Goal: Information Seeking & Learning: Learn about a topic

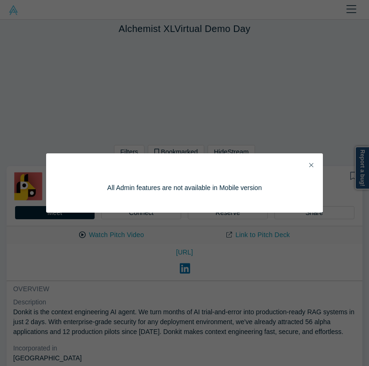
click at [314, 161] on button "Close" at bounding box center [311, 165] width 10 height 11
click at [307, 167] on div "All Admin features are not available in Mobile version" at bounding box center [184, 182] width 250 height 33
click at [311, 162] on icon "Close" at bounding box center [311, 165] width 4 height 7
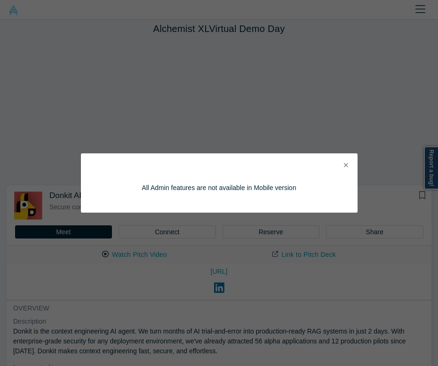
click at [348, 164] on button "Close" at bounding box center [346, 165] width 10 height 11
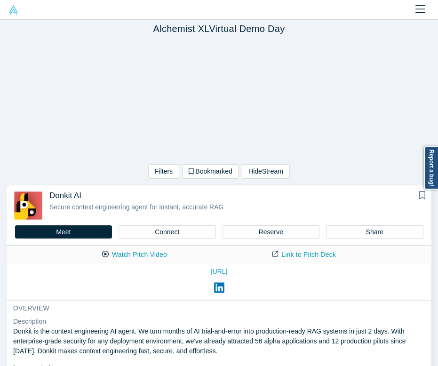
click at [30, 86] on div "Filters AI Artificial Intelligence AI (Artificial Intelligence) B2B SaaS Data A…" at bounding box center [219, 110] width 438 height 144
click at [62, 81] on div "Filters AI Artificial Intelligence AI (Artificial Intelligence) B2B SaaS Data A…" at bounding box center [219, 110] width 438 height 144
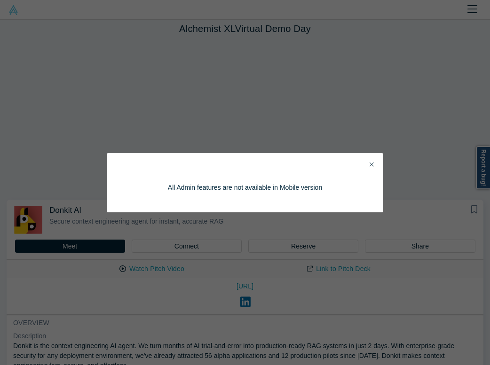
click at [372, 161] on icon "Close" at bounding box center [371, 164] width 4 height 7
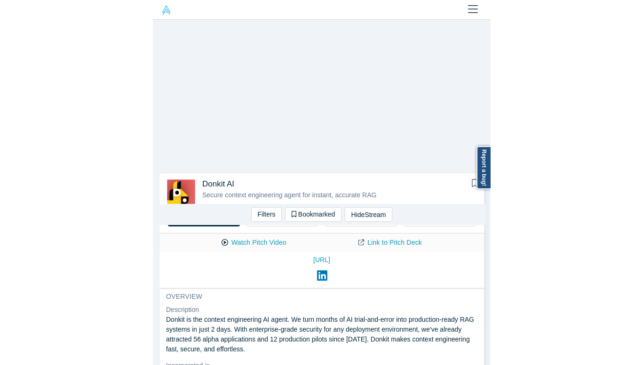
scroll to position [82, 0]
